Goal: Transaction & Acquisition: Subscribe to service/newsletter

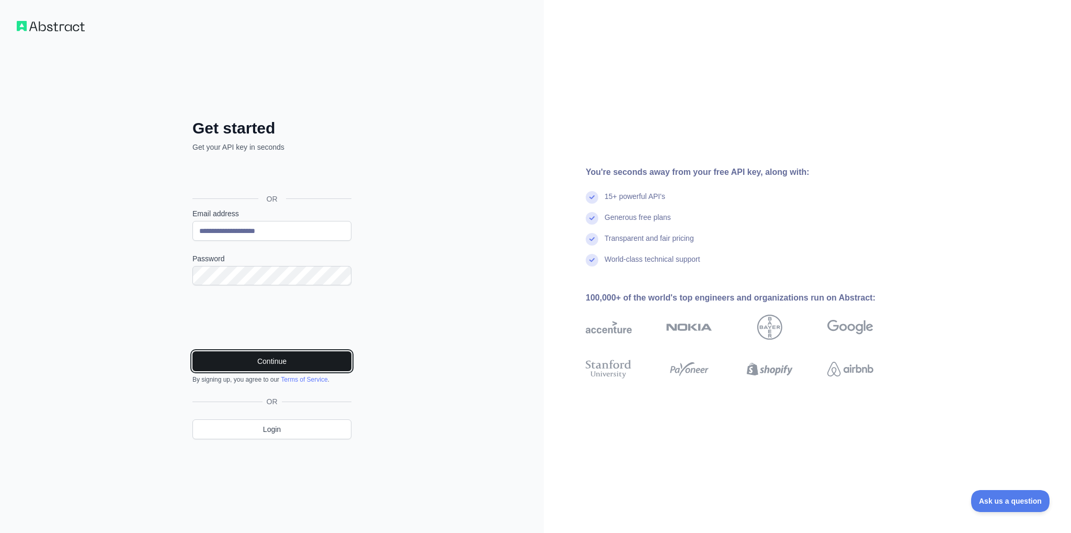
click at [329, 369] on button "Continue" at bounding box center [272, 361] width 159 height 20
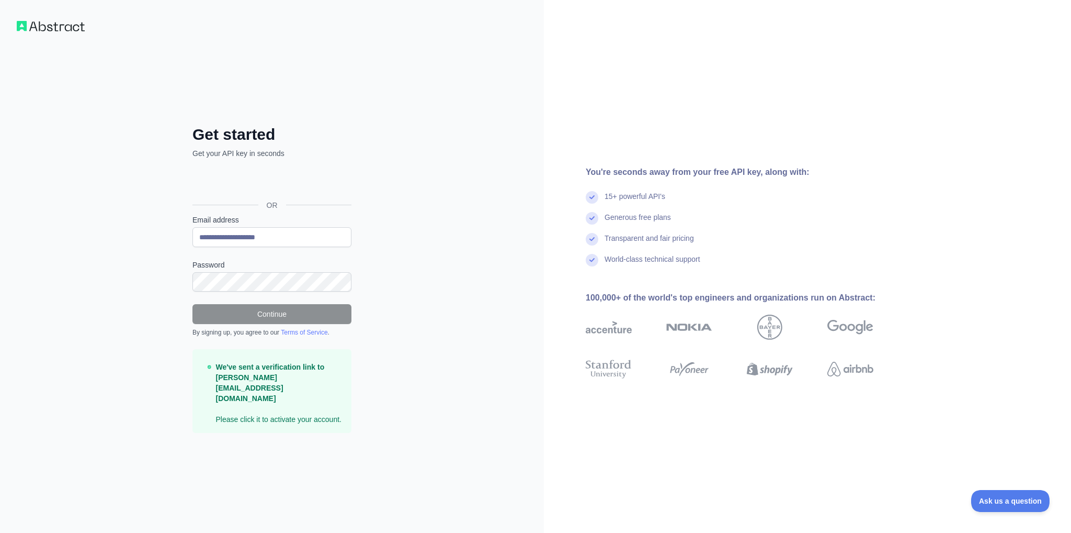
click at [465, 277] on div "**********" at bounding box center [272, 266] width 544 height 533
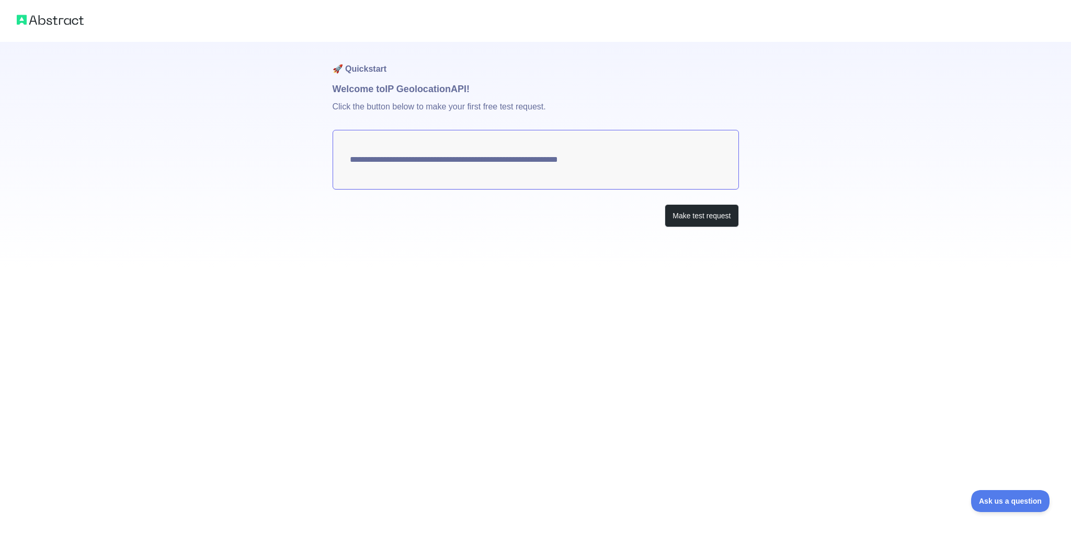
click at [575, 162] on textarea "**********" at bounding box center [536, 160] width 406 height 60
click at [711, 212] on button "Make test request" at bounding box center [702, 216] width 74 height 24
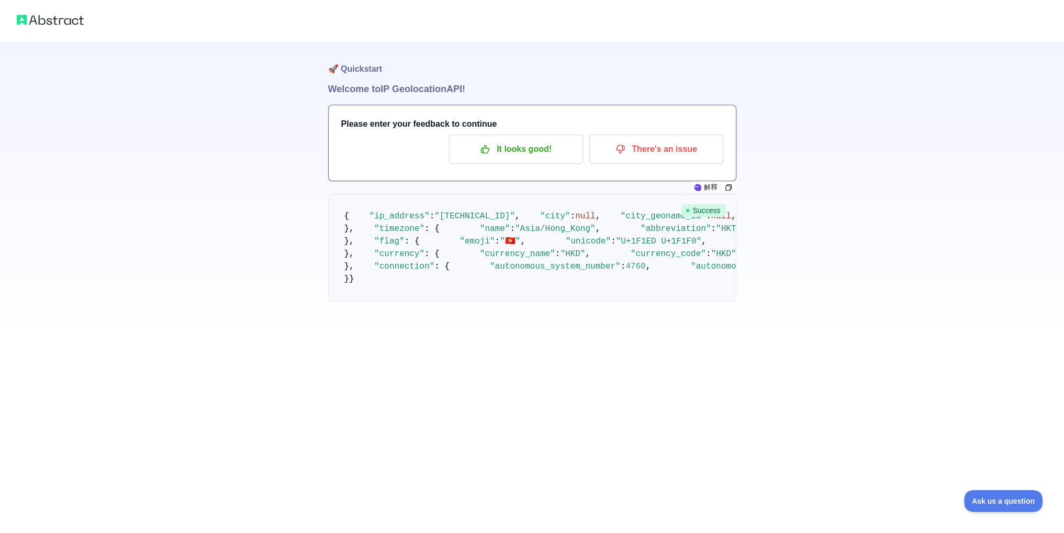
click at [580, 261] on pre "{ "ip_address" : "116.48.110.146" , "city" : null , "city_geoname_id" : null , …" at bounding box center [532, 248] width 408 height 108
click at [947, 343] on div "🚀 Quickstart Welcome to IP Geolocation API! Please enter your feedback to conti…" at bounding box center [532, 171] width 1064 height 343
click at [1026, 343] on div "🚀 Quickstart Welcome to IP Geolocation API! Please enter your feedback to conti…" at bounding box center [532, 171] width 1064 height 343
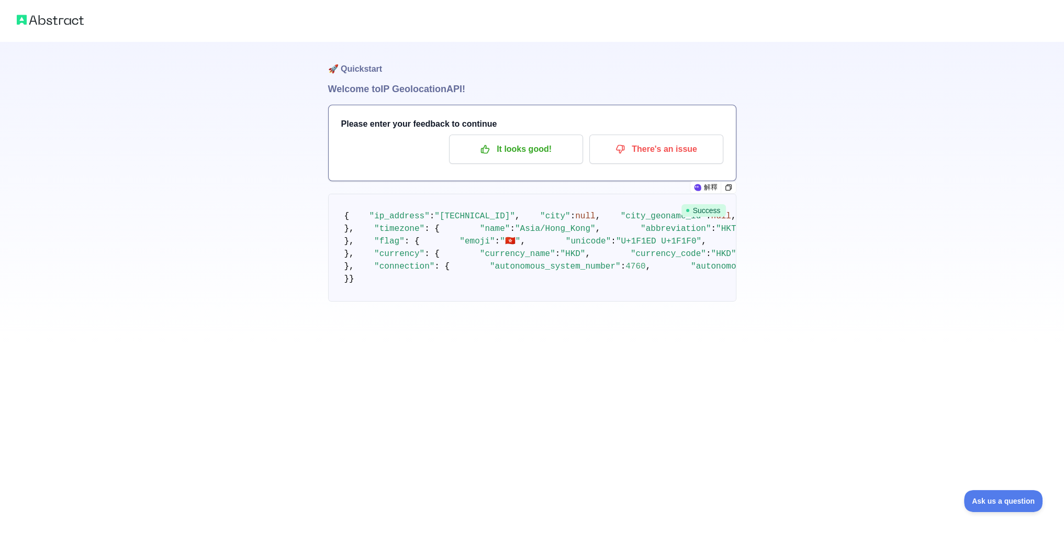
click at [657, 517] on div at bounding box center [532, 524] width 1064 height 17
click at [514, 129] on h3 "Please enter your feedback to continue" at bounding box center [532, 124] width 382 height 13
click at [513, 151] on p "It looks good!" at bounding box center [516, 149] width 118 height 18
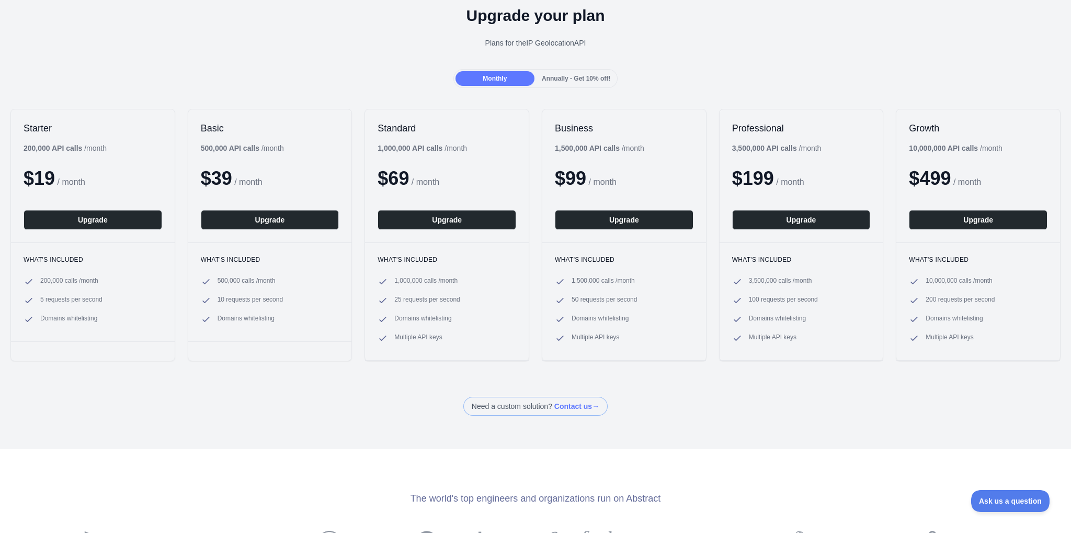
scroll to position [44, 0]
